Goal: Transaction & Acquisition: Purchase product/service

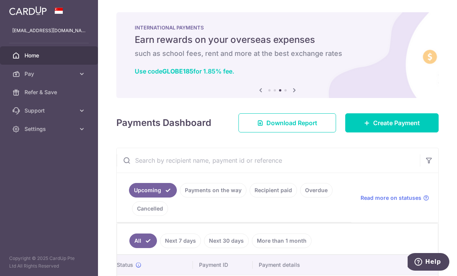
click at [249, 197] on link "Recipient paid" at bounding box center [272, 190] width 47 height 15
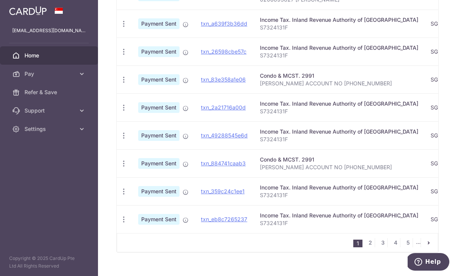
scroll to position [288, 0]
click at [372, 247] on link "2" at bounding box center [369, 242] width 9 height 9
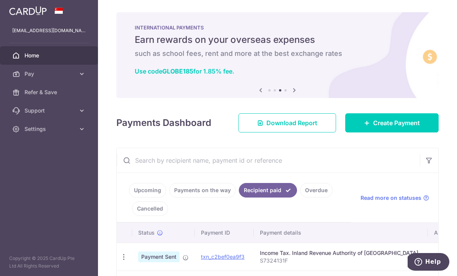
scroll to position [0, 0]
click at [185, 58] on h6 "such as school fees, rent and more at the best exchange rates" at bounding box center [277, 53] width 285 height 9
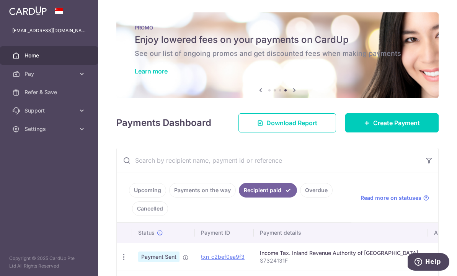
click at [135, 75] on link "Learn more" at bounding box center [151, 71] width 33 height 8
click at [223, 174] on div "× Pause Schedule Pause all future payments in this series Pause just this one p…" at bounding box center [277, 138] width 359 height 276
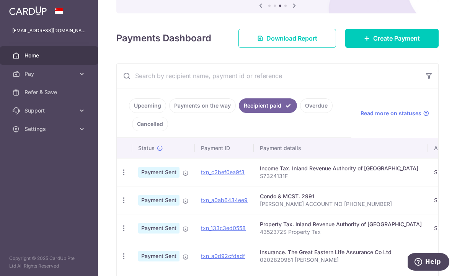
scroll to position [86, 0]
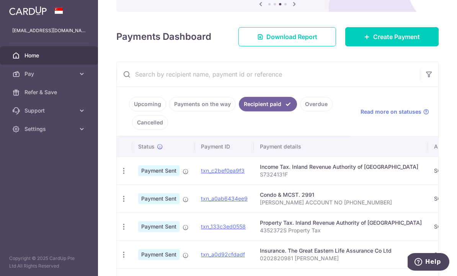
click at [398, 41] on span "Create Payment" at bounding box center [396, 36] width 47 height 9
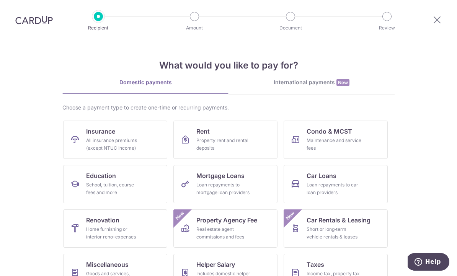
click at [136, 136] on link "Insurance All insurance premiums (except NTUC Income)" at bounding box center [115, 139] width 104 height 38
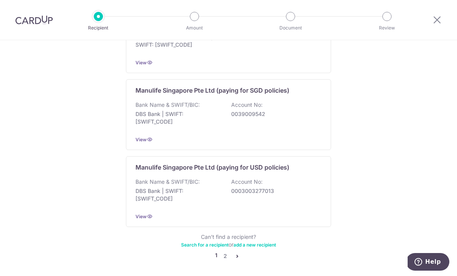
scroll to position [746, 0]
click at [228, 253] on link "2" at bounding box center [224, 256] width 9 height 9
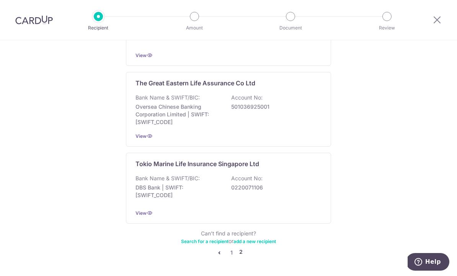
click at [290, 109] on div "Bank Name & SWIFT/BIC: Oversea Chinese Banking Corporation Limited | SWIFT: OCB…" at bounding box center [228, 110] width 186 height 32
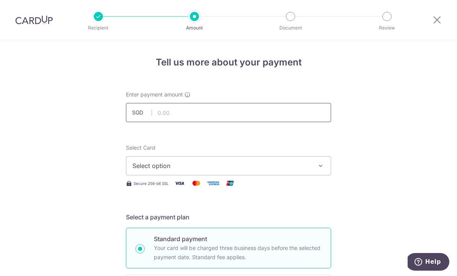
click at [208, 112] on input "text" at bounding box center [228, 112] width 205 height 19
type input "1,423.11"
click at [317, 164] on icon "button" at bounding box center [321, 166] width 8 height 8
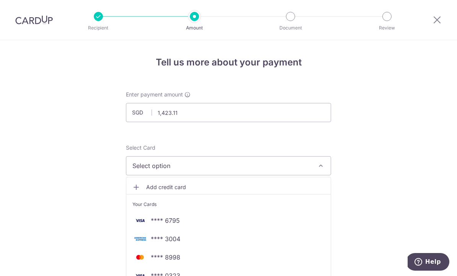
click at [243, 222] on span "**** 6795" at bounding box center [228, 220] width 192 height 9
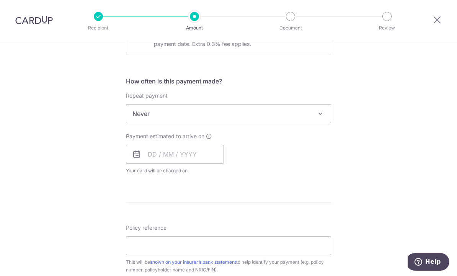
scroll to position [262, 0]
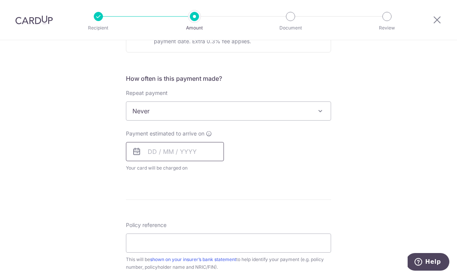
click at [189, 151] on input "text" at bounding box center [175, 151] width 98 height 19
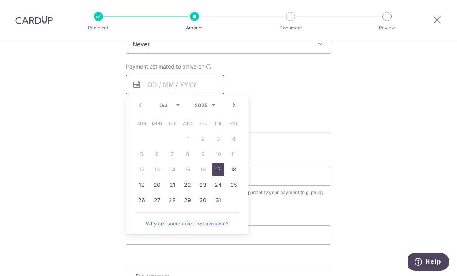
scroll to position [330, 0]
click at [235, 174] on link "18" at bounding box center [233, 168] width 12 height 12
type input "18/10/2025"
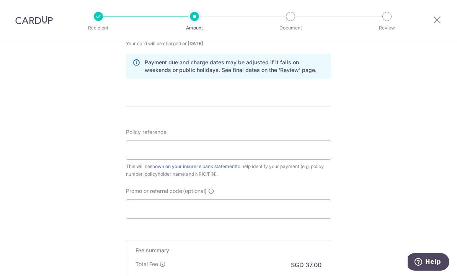
scroll to position [403, 0]
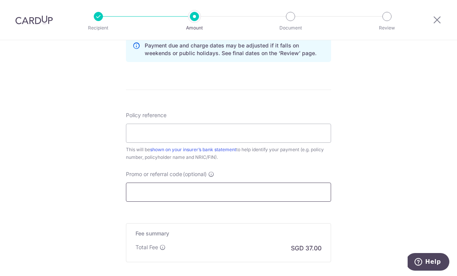
click at [169, 197] on input "Promo or referral code (optional)" at bounding box center [228, 191] width 205 height 19
click at [147, 193] on input "Promo or referral code (optional)" at bounding box center [228, 191] width 205 height 19
paste input "OFF225"
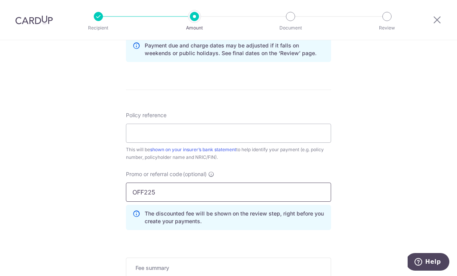
type input "OFF225"
click at [188, 134] on input "Policy reference" at bounding box center [228, 133] width 205 height 19
type input "0204592675 TEO SHAU CHUAN"
click at [434, 187] on div "Tell us more about your payment Enter payment amount SGD 1,423.11 1423.11 Selec…" at bounding box center [228, 16] width 457 height 758
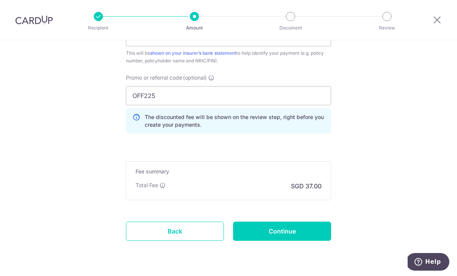
scroll to position [499, 0]
click at [302, 236] on input "Continue" at bounding box center [282, 231] width 98 height 19
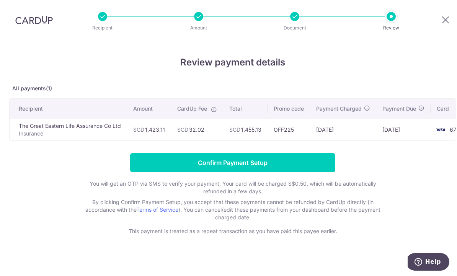
click at [272, 164] on input "Confirm Payment Setup" at bounding box center [232, 162] width 205 height 19
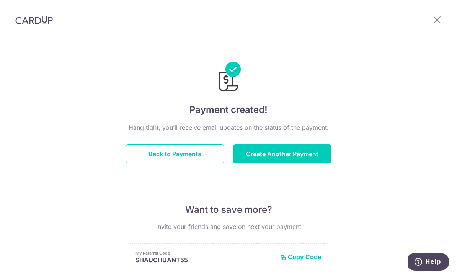
click at [194, 160] on button "Back to Payments" at bounding box center [175, 153] width 98 height 19
